Goal: Task Accomplishment & Management: Use online tool/utility

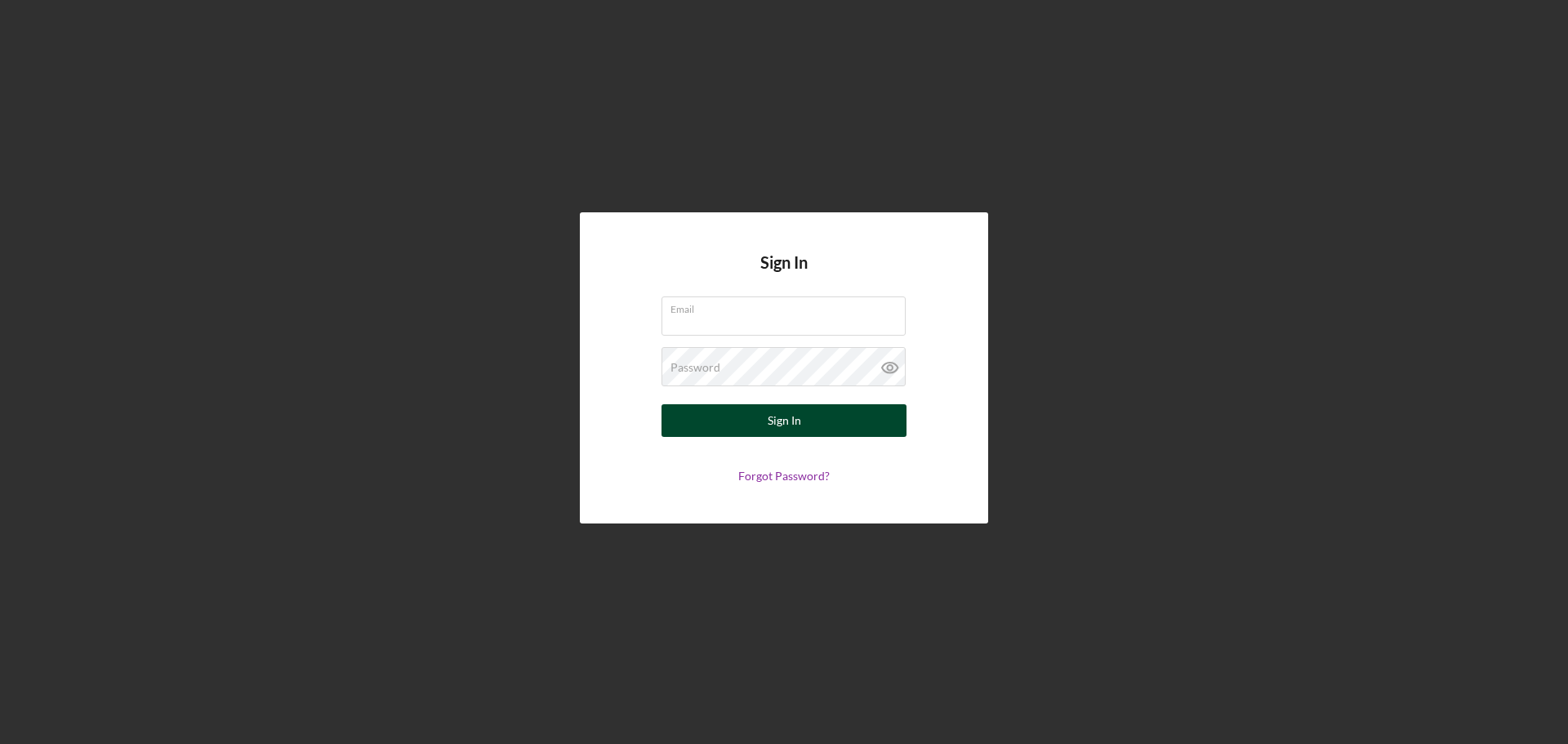
type input "[EMAIL_ADDRESS][DOMAIN_NAME]"
click at [749, 415] on button "Sign In" at bounding box center [784, 420] width 245 height 32
